Goal: Obtain resource: Download file/media

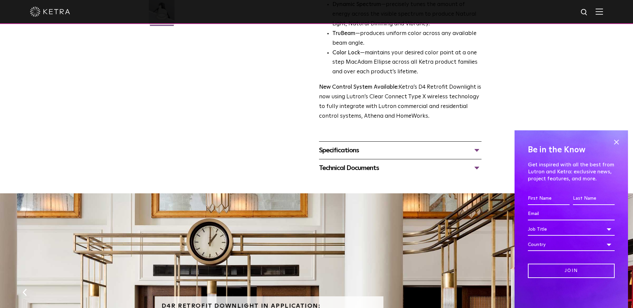
scroll to position [234, 0]
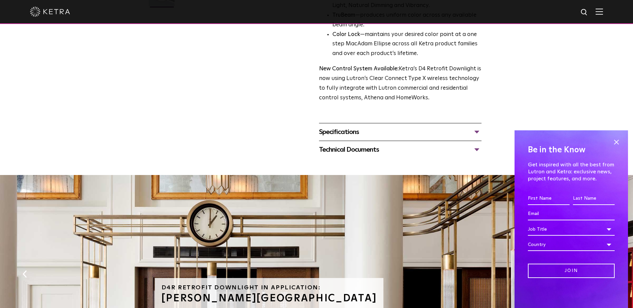
click at [341, 137] on div "Specifications" at bounding box center [400, 132] width 163 height 11
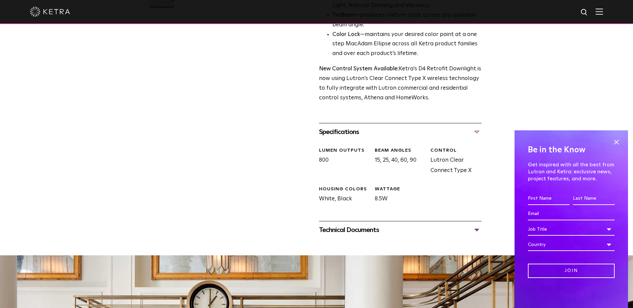
click at [371, 236] on div "Technical Documents" at bounding box center [400, 230] width 163 height 11
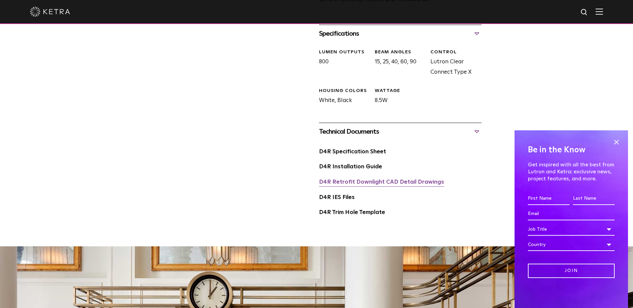
scroll to position [334, 0]
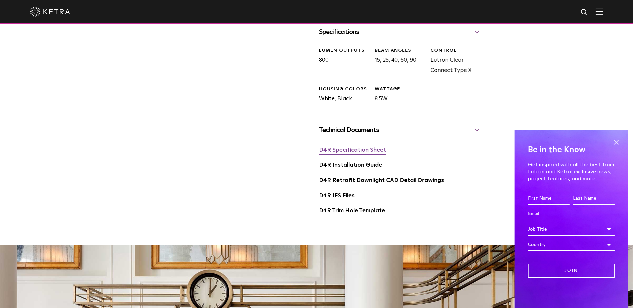
click at [351, 153] on link "D4R Specification Sheet" at bounding box center [352, 151] width 67 height 6
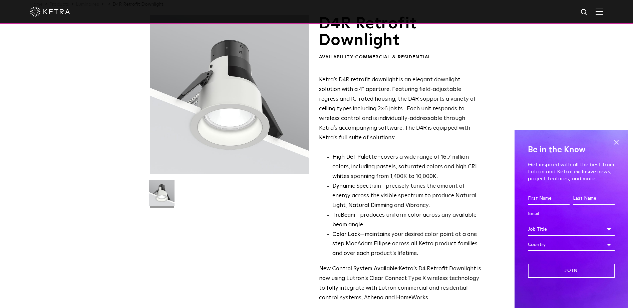
scroll to position [0, 0]
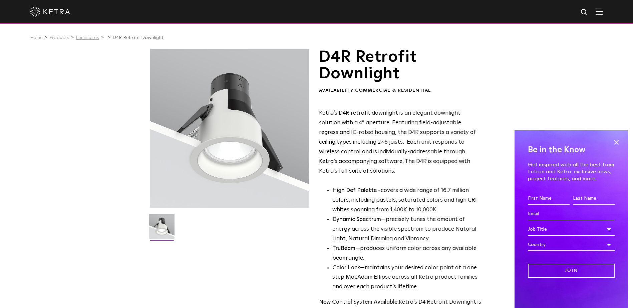
click at [89, 40] on link "Luminaires" at bounding box center [87, 37] width 23 height 5
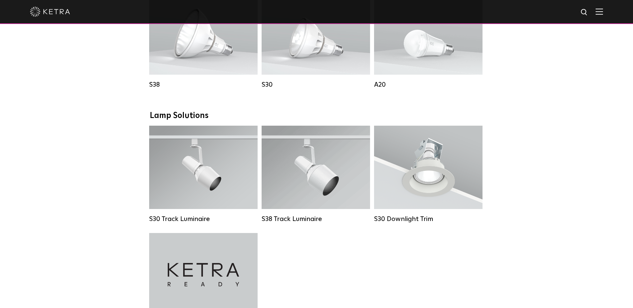
scroll to position [534, 0]
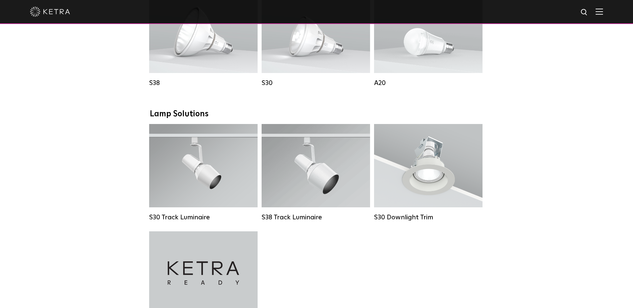
click at [538, 74] on div "Downlights D2 Downlight Family Lumen Output: 1200 Colors: White / Black / Gloss…" at bounding box center [316, 116] width 633 height 1036
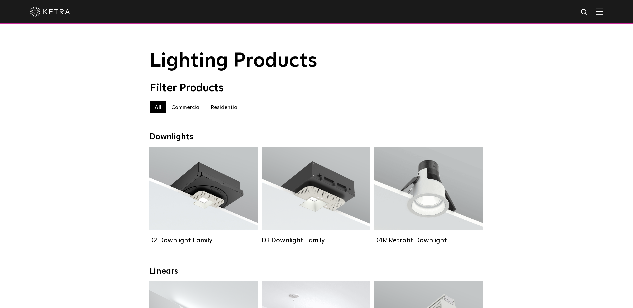
scroll to position [167, 0]
